Goal: Task Accomplishment & Management: Complete application form

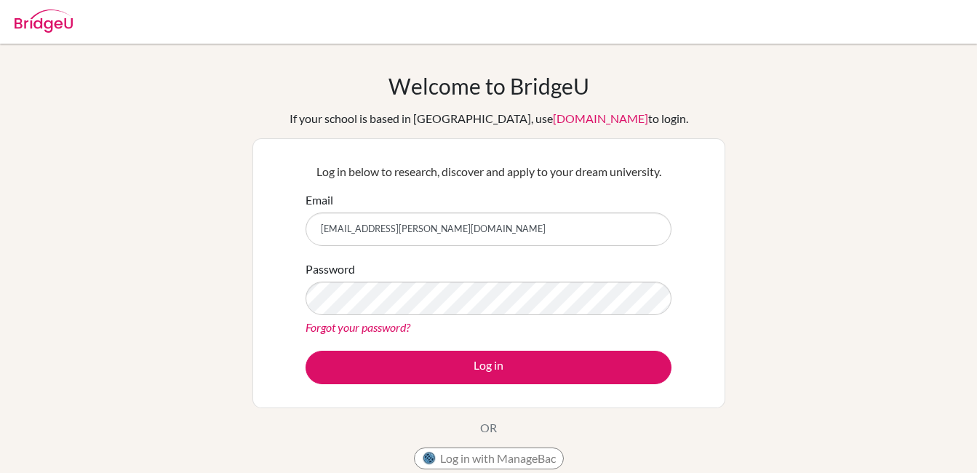
type input "[EMAIL_ADDRESS][PERSON_NAME][DOMAIN_NAME]"
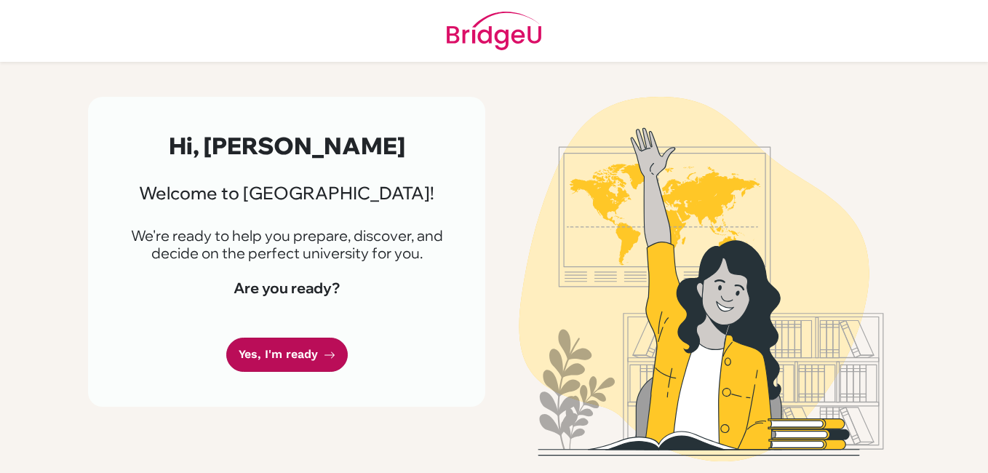
click at [296, 348] on link "Yes, I'm ready" at bounding box center [286, 355] width 121 height 34
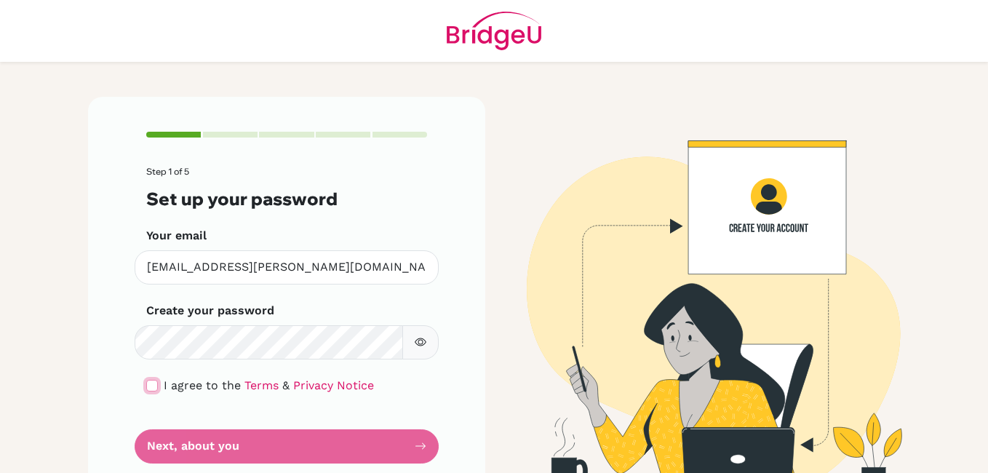
click at [146, 388] on input "checkbox" at bounding box center [152, 386] width 12 height 12
checkbox input "true"
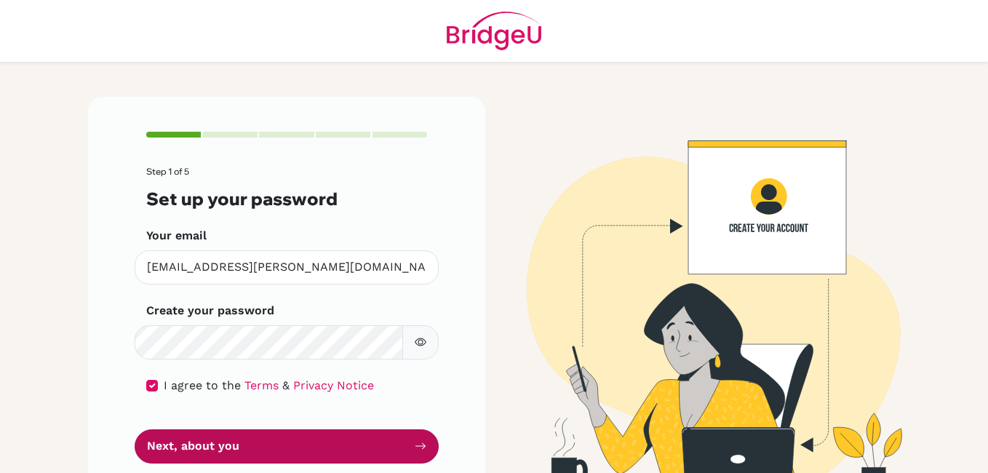
click at [218, 442] on button "Next, about you" at bounding box center [287, 446] width 304 height 34
